Goal: Information Seeking & Learning: Learn about a topic

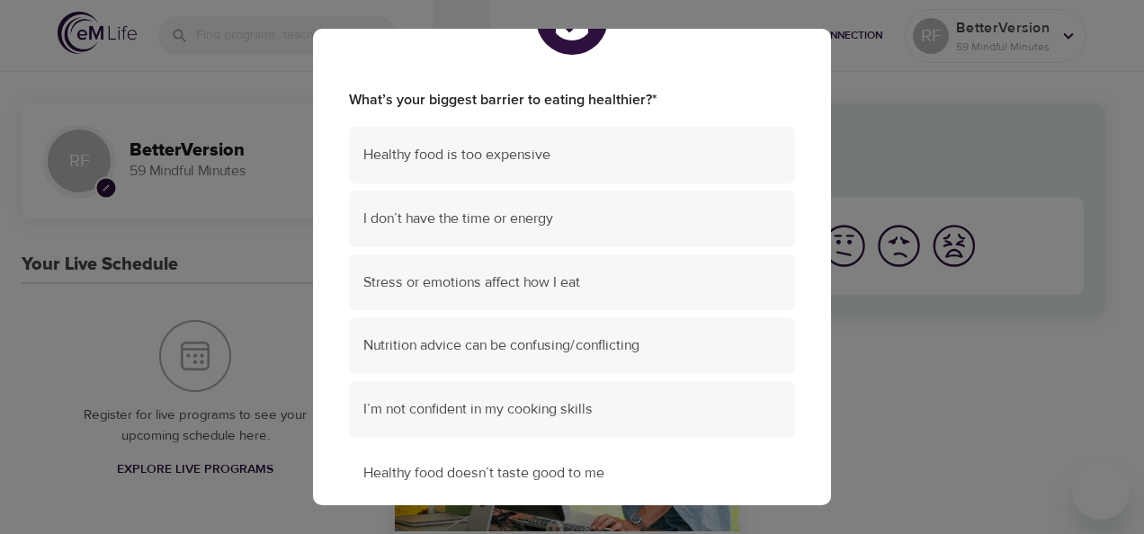
scroll to position [80, 0]
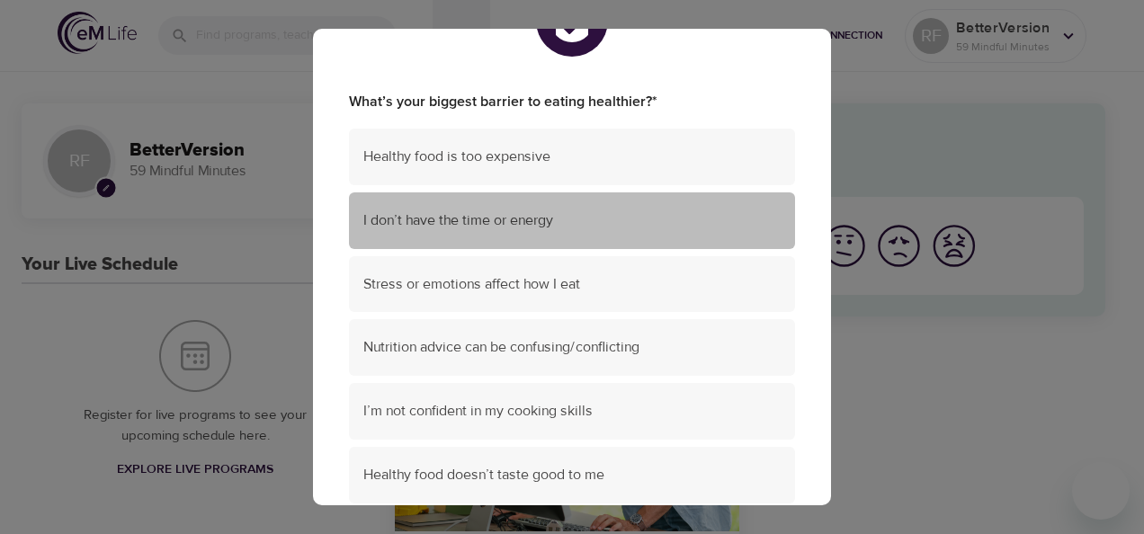
click at [641, 220] on span "I don’t have the time or energy" at bounding box center [571, 220] width 417 height 21
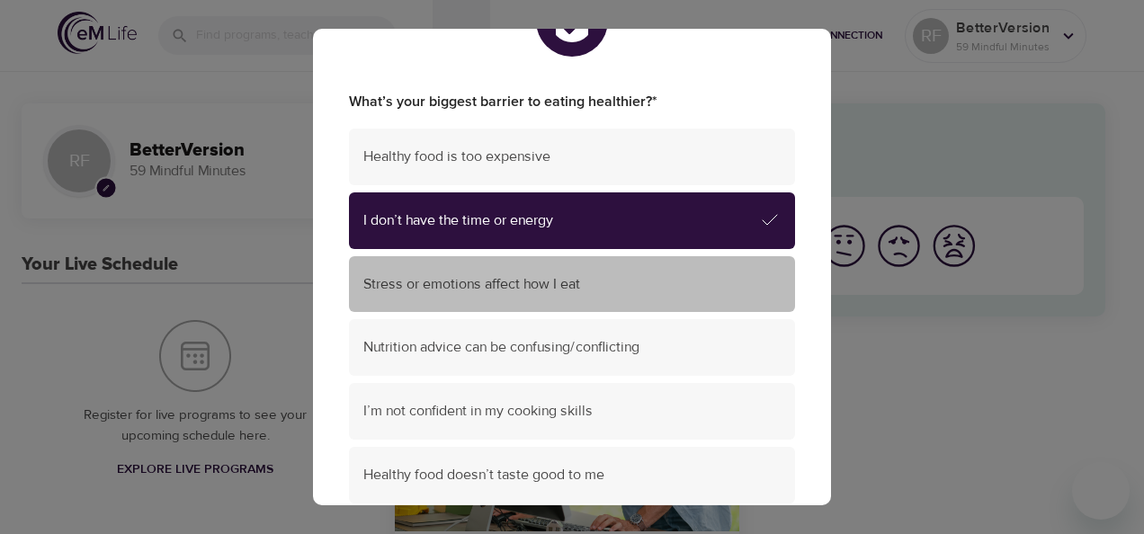
click at [593, 305] on div "Stress or emotions affect how I eat" at bounding box center [572, 284] width 446 height 57
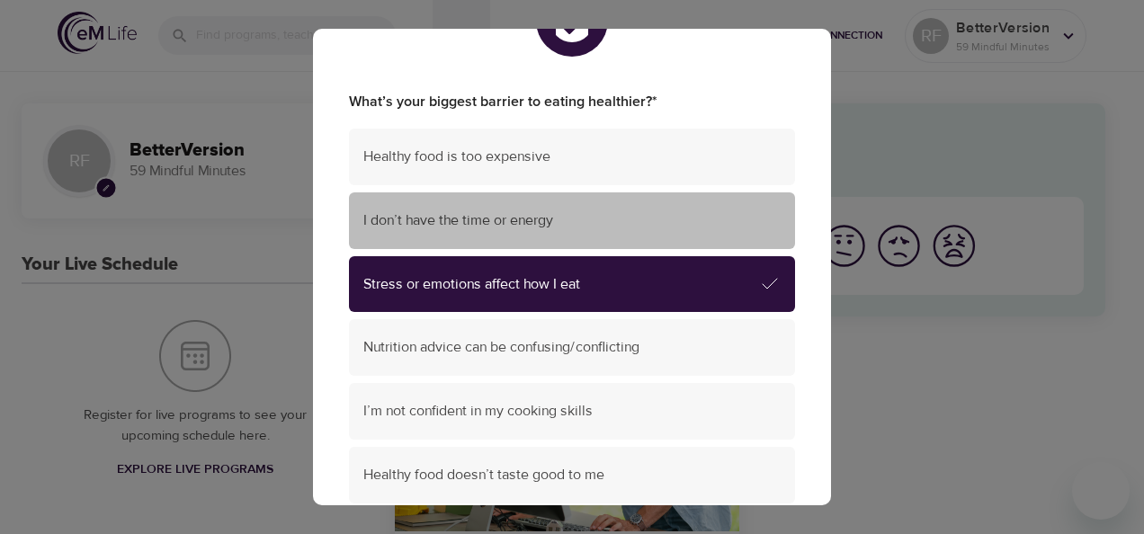
click at [607, 197] on div "I don’t have the time or energy" at bounding box center [572, 220] width 446 height 57
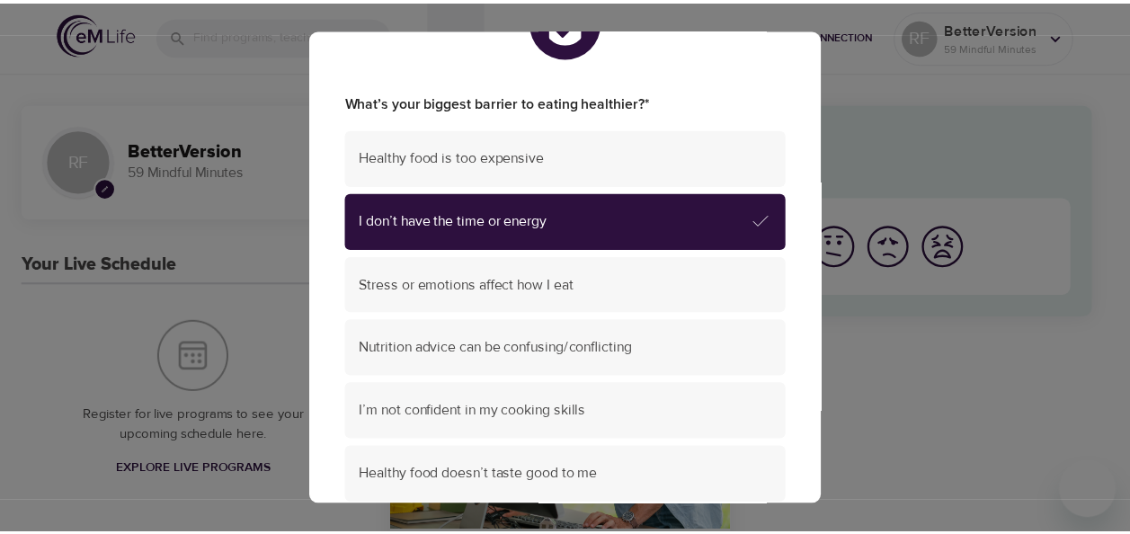
scroll to position [290, 0]
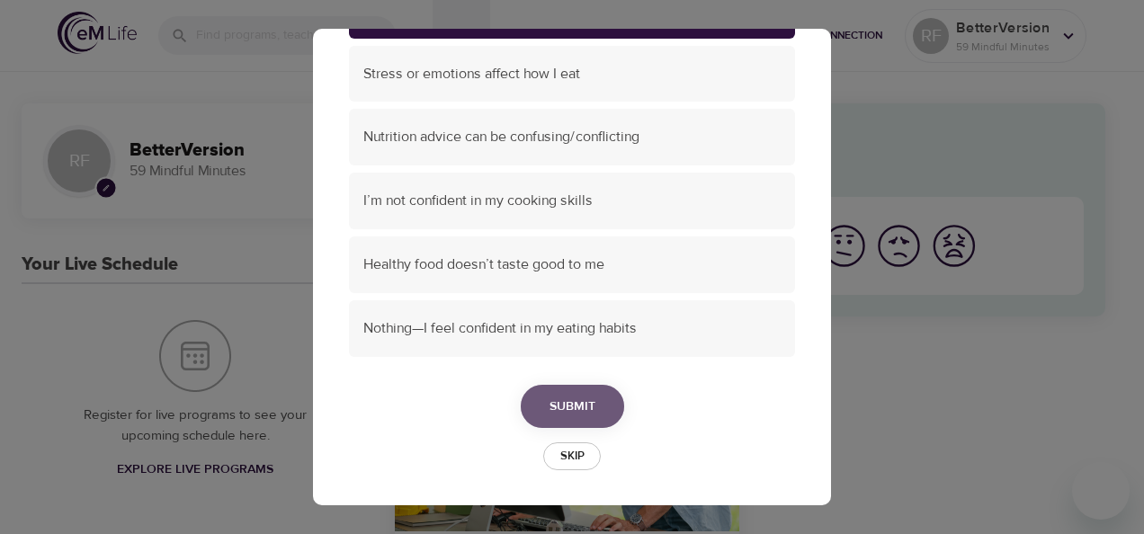
click at [546, 419] on button "Submit" at bounding box center [572, 407] width 103 height 44
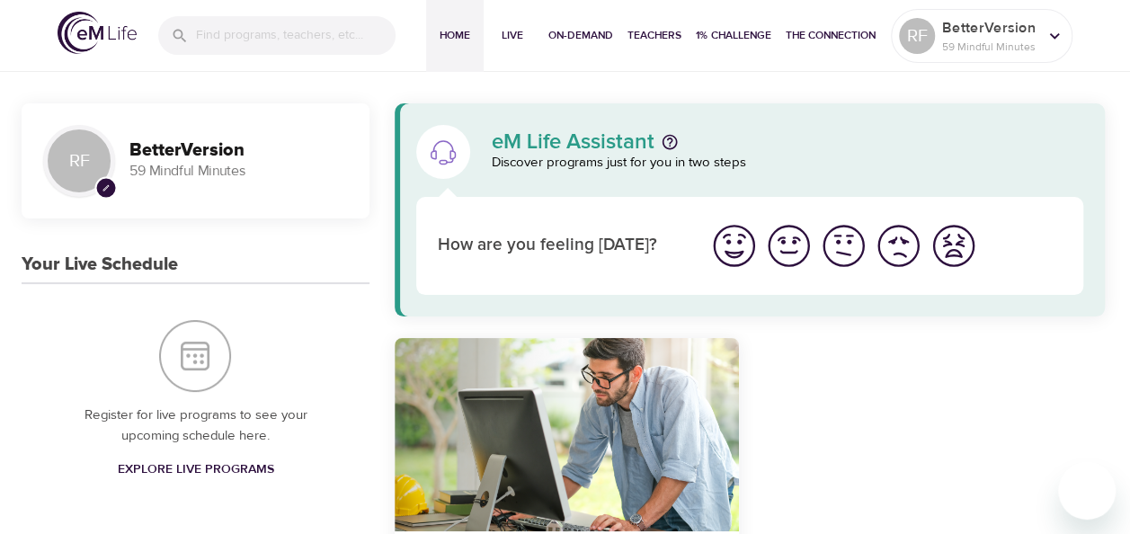
click at [729, 246] on img "I'm feeling great" at bounding box center [733, 245] width 49 height 49
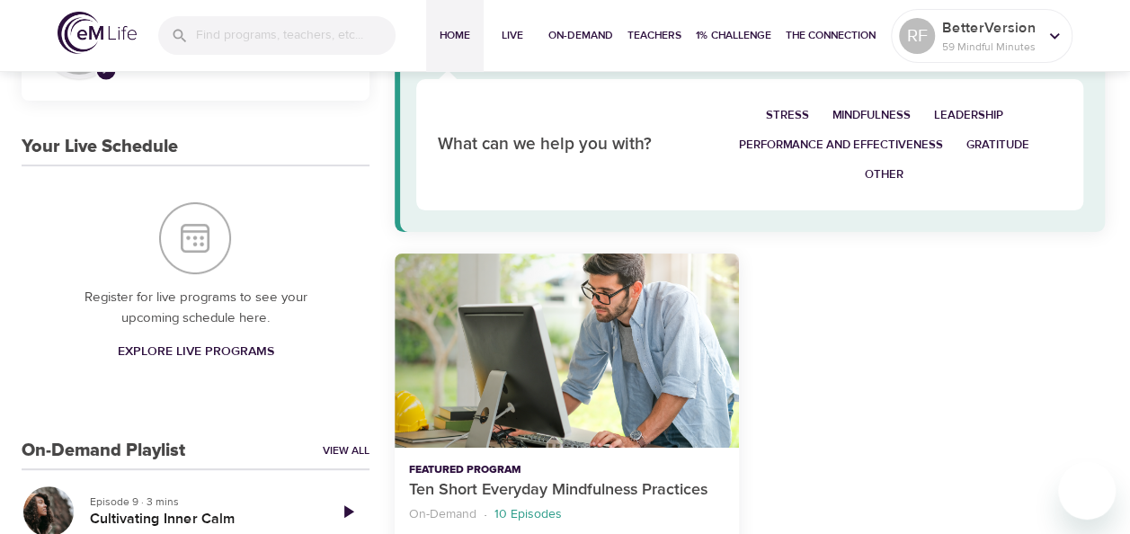
scroll to position [122, 0]
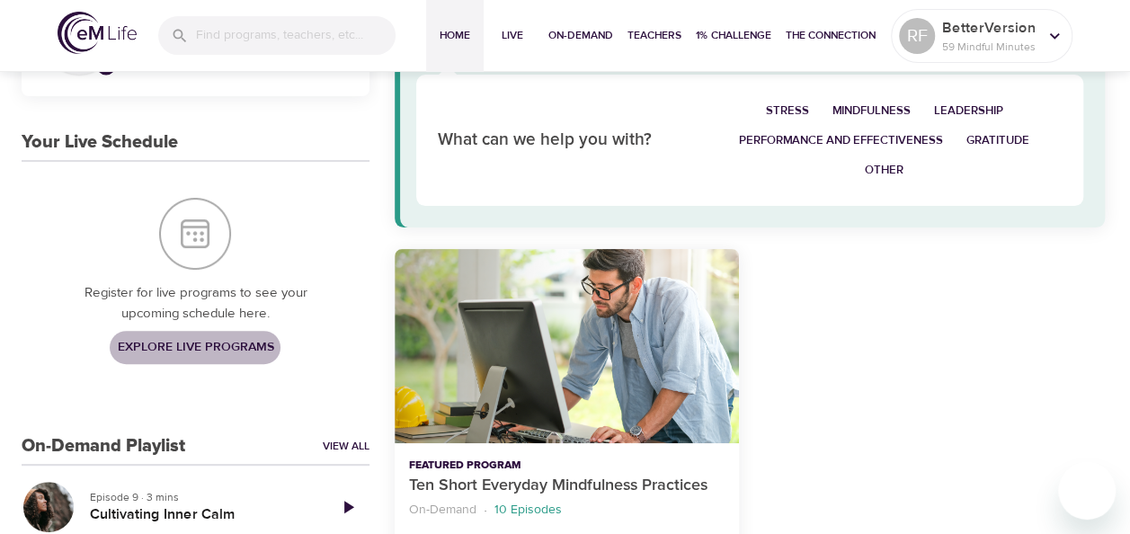
click at [206, 342] on span "Explore Live Programs" at bounding box center [195, 347] width 156 height 22
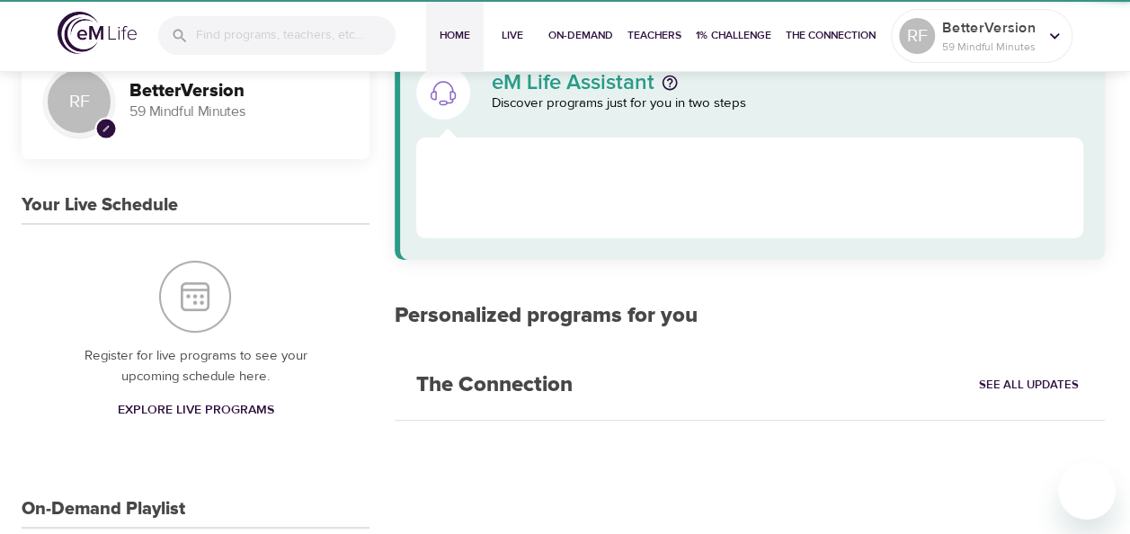
scroll to position [122, 0]
